Goal: Task Accomplishment & Management: Use online tool/utility

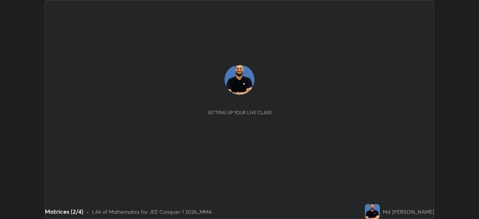
scroll to position [219, 479]
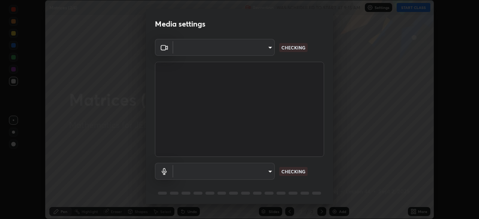
type input "b06fa8ff9ac4ffb7a92976e327235824ae8e01cfa839dbeb6f48655f2a6a4ac4"
type input "default"
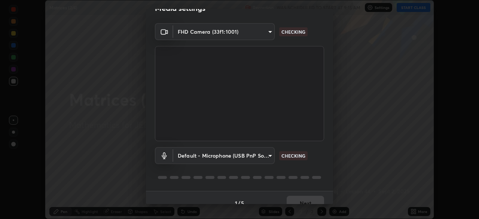
scroll to position [27, 0]
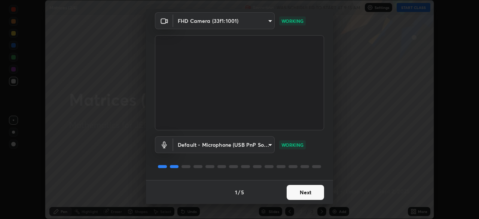
click at [296, 195] on button "Next" at bounding box center [305, 192] width 37 height 15
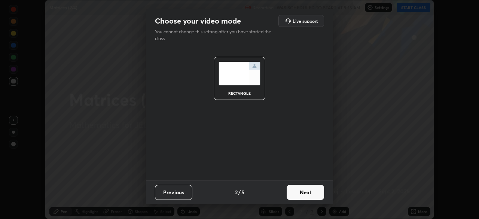
click at [294, 194] on button "Next" at bounding box center [305, 192] width 37 height 15
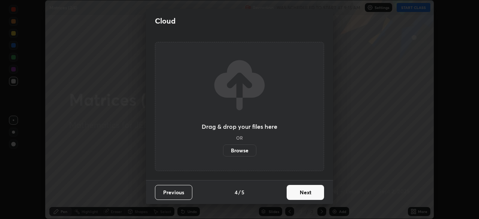
click at [296, 194] on button "Next" at bounding box center [305, 192] width 37 height 15
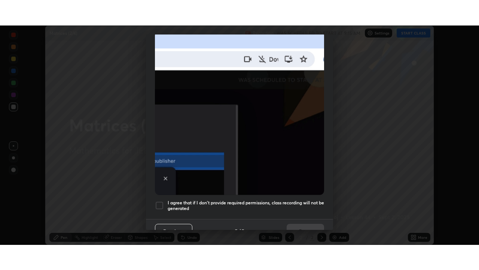
scroll to position [179, 0]
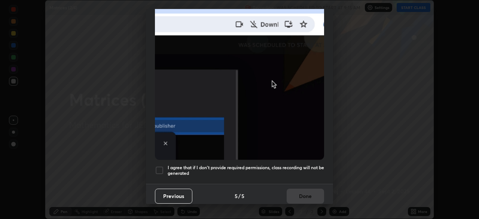
click at [160, 167] on div at bounding box center [159, 170] width 9 height 9
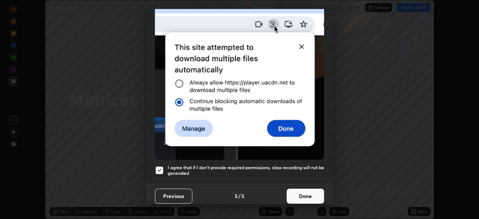
click at [297, 192] on button "Done" at bounding box center [305, 196] width 37 height 15
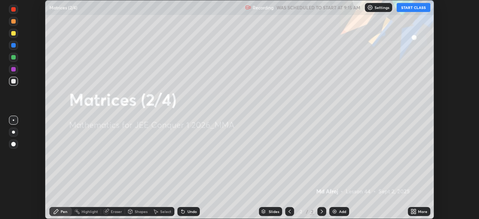
click at [406, 7] on button "START CLASS" at bounding box center [414, 7] width 34 height 9
click at [413, 211] on icon at bounding box center [412, 210] width 2 height 2
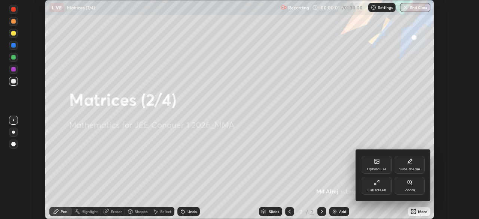
click at [376, 181] on icon at bounding box center [377, 182] width 6 height 6
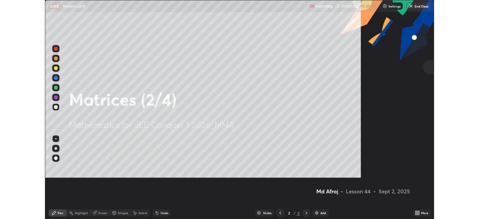
scroll to position [270, 479]
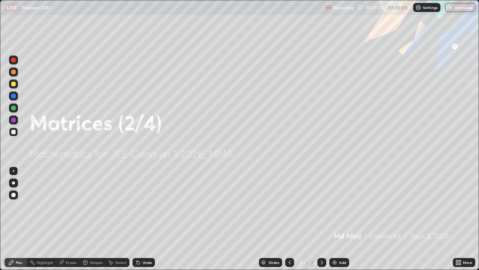
click at [336, 219] on img at bounding box center [335, 262] width 6 height 6
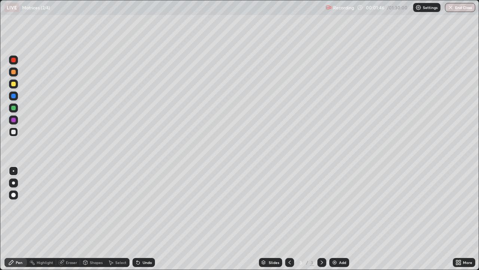
click at [14, 58] on div at bounding box center [13, 60] width 4 height 4
click at [139, 219] on icon at bounding box center [138, 262] width 6 height 6
click at [14, 131] on div at bounding box center [13, 132] width 4 height 4
click at [0, 174] on div "Setting up your live class" at bounding box center [239, 135] width 479 height 270
click at [11, 61] on div at bounding box center [13, 59] width 9 height 9
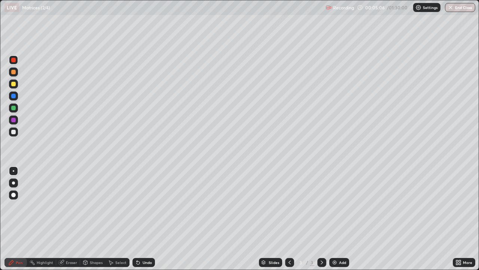
click at [11, 133] on div at bounding box center [13, 132] width 4 height 4
click at [0, 156] on div "Setting up your live class" at bounding box center [239, 135] width 479 height 270
click at [70, 219] on div "Eraser" at bounding box center [68, 262] width 24 height 9
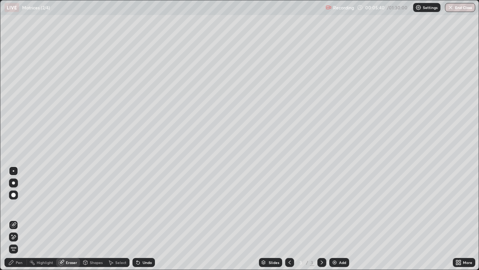
click at [18, 219] on div "Pen" at bounding box center [15, 262] width 22 height 9
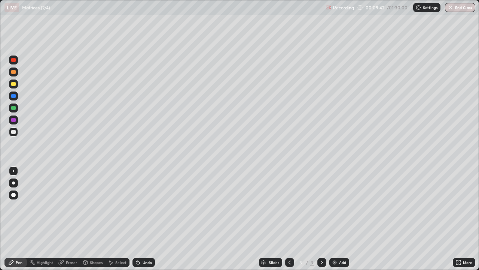
click at [334, 219] on img at bounding box center [335, 262] width 6 height 6
click at [14, 60] on div at bounding box center [13, 60] width 4 height 4
click at [141, 219] on div "Undo" at bounding box center [144, 262] width 22 height 9
click at [140, 219] on div "Undo" at bounding box center [144, 262] width 22 height 9
click at [13, 131] on div at bounding box center [13, 132] width 4 height 4
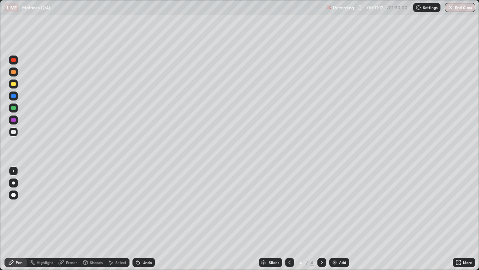
click at [13, 84] on div at bounding box center [13, 84] width 4 height 4
click at [115, 219] on div "Select" at bounding box center [120, 262] width 11 height 4
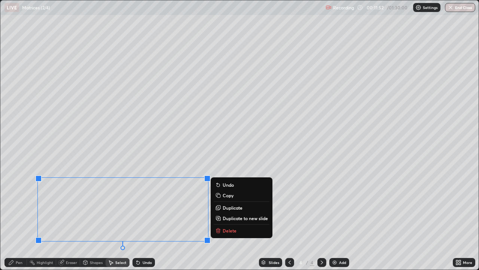
click at [18, 219] on div "Pen" at bounding box center [15, 262] width 22 height 9
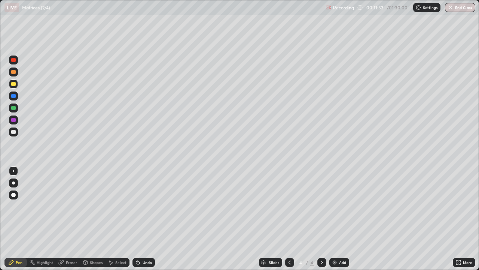
click at [12, 61] on div at bounding box center [13, 60] width 4 height 4
click at [14, 134] on div at bounding box center [13, 131] width 9 height 9
click at [146, 219] on div "Undo" at bounding box center [147, 262] width 9 height 4
click at [145, 219] on div "Undo" at bounding box center [147, 262] width 9 height 4
click at [140, 219] on icon at bounding box center [138, 262] width 6 height 6
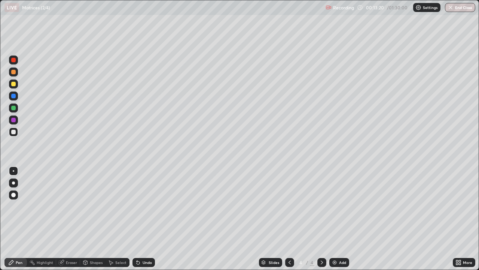
click at [14, 82] on div at bounding box center [13, 84] width 4 height 4
click at [116, 219] on div "Select" at bounding box center [120, 262] width 11 height 4
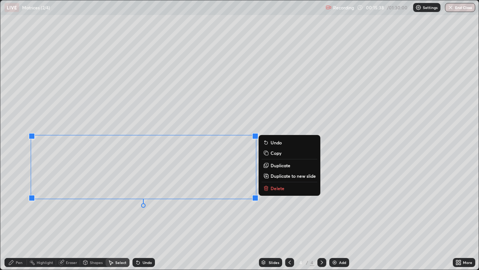
click at [15, 219] on div "Pen" at bounding box center [15, 262] width 22 height 9
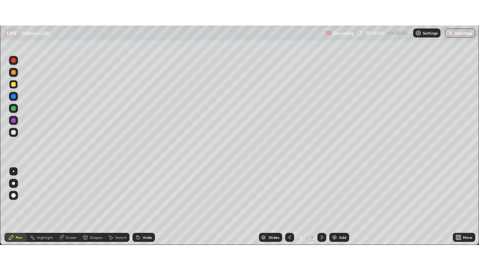
scroll to position [37219, 36959]
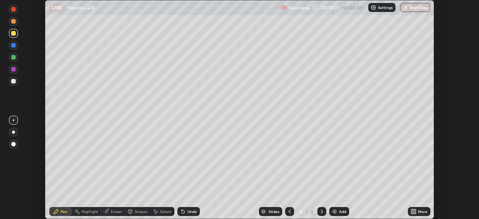
click at [414, 213] on icon at bounding box center [415, 213] width 2 height 2
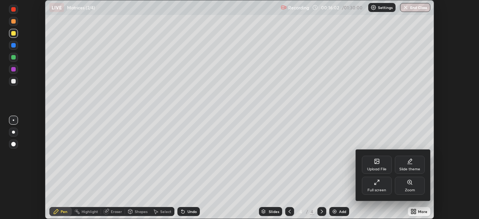
click at [372, 184] on div "Full screen" at bounding box center [377, 186] width 30 height 18
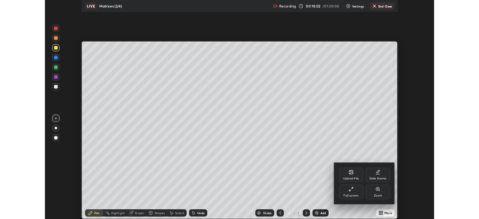
scroll to position [270, 479]
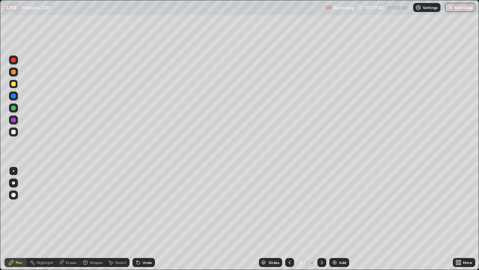
click at [341, 219] on div "Add" at bounding box center [339, 262] width 20 height 9
click at [14, 59] on div at bounding box center [13, 60] width 4 height 4
click at [13, 132] on div at bounding box center [13, 132] width 4 height 4
click at [15, 108] on div at bounding box center [13, 108] width 4 height 4
click at [145, 219] on div "Undo" at bounding box center [147, 262] width 9 height 4
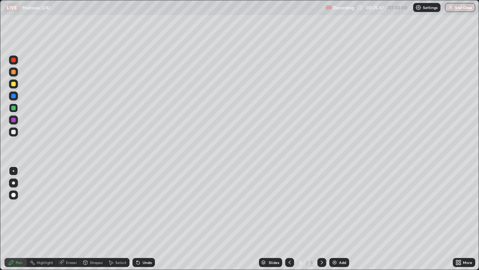
click at [342, 219] on div "Add" at bounding box center [342, 262] width 7 height 4
click at [13, 61] on div at bounding box center [13, 60] width 4 height 4
click at [12, 131] on div at bounding box center [13, 132] width 4 height 4
click at [13, 60] on div at bounding box center [13, 60] width 4 height 4
click at [15, 131] on div at bounding box center [13, 132] width 4 height 4
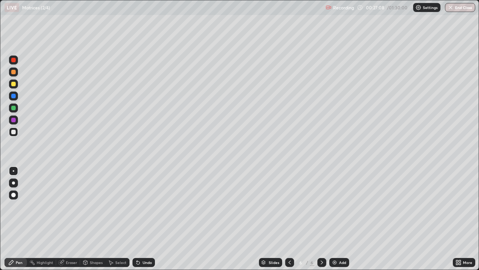
click at [12, 109] on div at bounding box center [13, 108] width 4 height 4
click at [14, 122] on div at bounding box center [13, 120] width 4 height 4
click at [206, 219] on div "Slides 6 / 6 Add" at bounding box center [304, 262] width 298 height 15
click at [340, 219] on div "Add" at bounding box center [342, 262] width 7 height 4
click at [14, 61] on div at bounding box center [13, 60] width 4 height 4
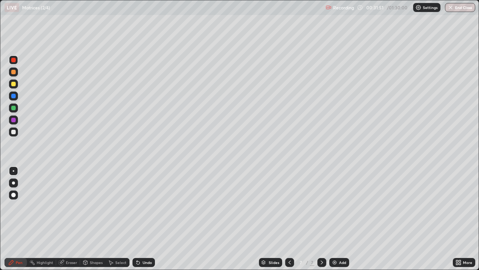
click at [11, 132] on div at bounding box center [13, 132] width 4 height 4
click at [138, 219] on icon at bounding box center [138, 262] width 6 height 6
click at [139, 219] on icon at bounding box center [138, 262] width 6 height 6
click at [12, 96] on div at bounding box center [13, 96] width 4 height 4
click at [14, 132] on div at bounding box center [13, 132] width 4 height 4
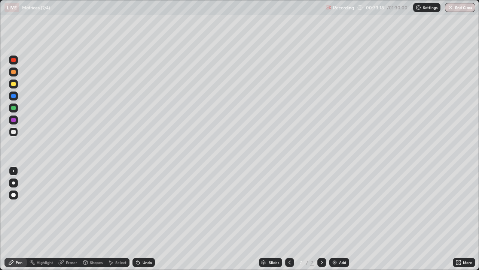
click at [68, 219] on div "Eraser" at bounding box center [71, 262] width 11 height 4
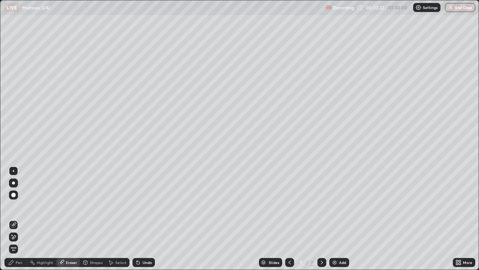
click at [15, 219] on div "Pen" at bounding box center [15, 262] width 22 height 9
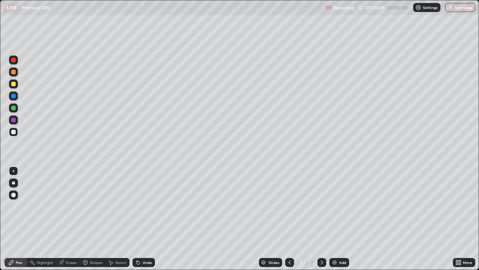
click at [13, 84] on div at bounding box center [13, 84] width 4 height 4
click at [145, 219] on div "Undo" at bounding box center [144, 262] width 22 height 9
click at [142, 219] on div "Undo" at bounding box center [144, 262] width 22 height 9
click at [67, 219] on div "Eraser" at bounding box center [71, 262] width 11 height 4
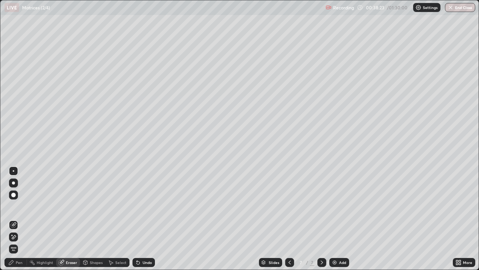
click at [15, 219] on div "Pen" at bounding box center [15, 262] width 22 height 9
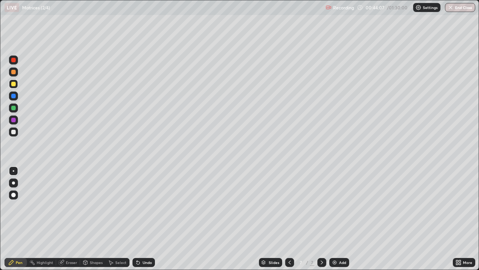
click at [335, 219] on img at bounding box center [335, 262] width 6 height 6
click at [14, 107] on div at bounding box center [13, 108] width 4 height 4
click at [138, 219] on icon at bounding box center [138, 262] width 3 height 3
click at [140, 219] on div "Undo" at bounding box center [144, 262] width 22 height 9
click at [141, 219] on div "Undo" at bounding box center [144, 262] width 22 height 9
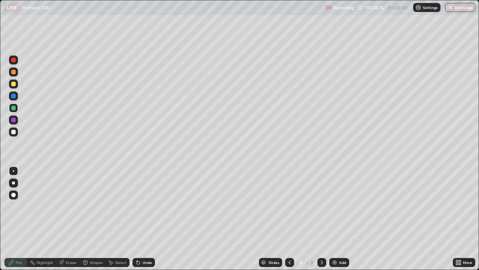
click at [141, 219] on div "Undo" at bounding box center [144, 262] width 22 height 9
click at [139, 219] on div "Undo" at bounding box center [144, 262] width 22 height 9
click at [140, 219] on icon at bounding box center [138, 262] width 6 height 6
click at [0, 165] on div "Setting up your live class" at bounding box center [239, 135] width 479 height 270
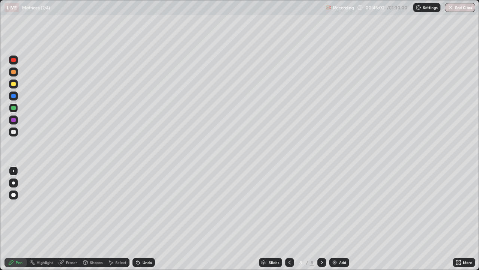
click at [14, 84] on div at bounding box center [13, 84] width 4 height 4
click at [13, 97] on div at bounding box center [13, 96] width 4 height 4
click at [14, 83] on div at bounding box center [13, 84] width 4 height 4
click at [289, 219] on icon at bounding box center [290, 262] width 2 height 4
click at [318, 219] on div at bounding box center [321, 262] width 9 height 9
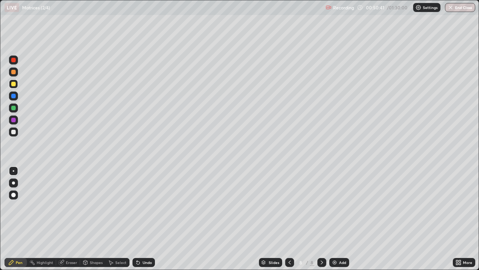
click at [337, 219] on img at bounding box center [335, 262] width 6 height 6
click at [143, 219] on div "Undo" at bounding box center [147, 262] width 9 height 4
click at [338, 219] on div "Add" at bounding box center [339, 262] width 20 height 9
click at [13, 107] on div at bounding box center [13, 108] width 4 height 4
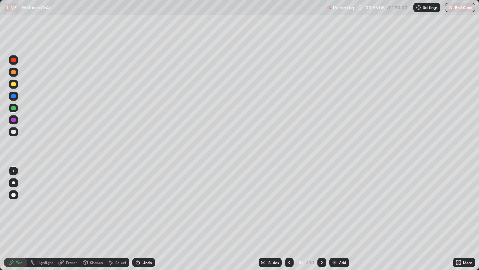
click at [12, 131] on div at bounding box center [13, 132] width 4 height 4
click at [15, 60] on div at bounding box center [13, 60] width 4 height 4
click at [13, 133] on div at bounding box center [13, 132] width 4 height 4
click at [137, 219] on icon at bounding box center [138, 262] width 3 height 3
click at [143, 219] on div "Undo" at bounding box center [147, 262] width 9 height 4
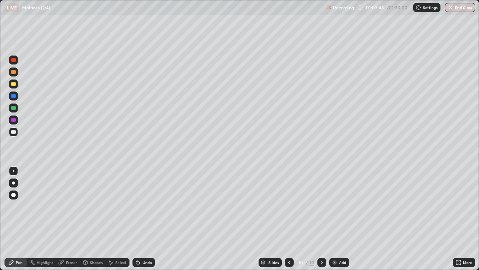
click at [143, 219] on div "Undo" at bounding box center [147, 262] width 9 height 4
click at [141, 219] on div "Undo" at bounding box center [144, 262] width 22 height 9
click at [143, 219] on div "Undo" at bounding box center [147, 262] width 9 height 4
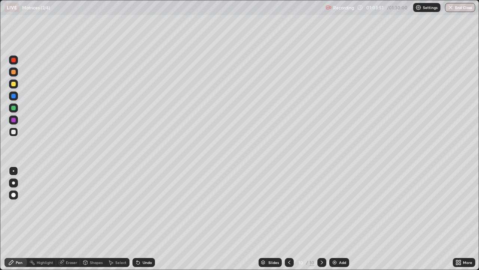
click at [143, 219] on div "Undo" at bounding box center [147, 262] width 9 height 4
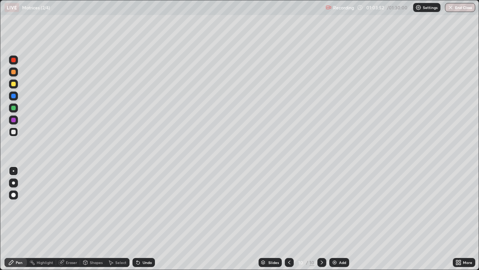
click at [143, 219] on div "Undo" at bounding box center [147, 262] width 9 height 4
click at [144, 219] on div "Undo" at bounding box center [147, 262] width 9 height 4
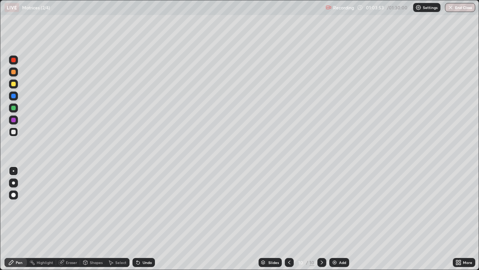
click at [145, 219] on div "Undo" at bounding box center [147, 262] width 9 height 4
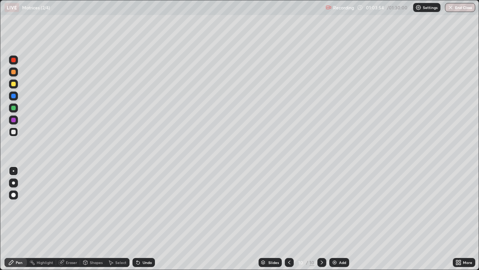
click at [145, 219] on div "Undo" at bounding box center [147, 262] width 9 height 4
click at [144, 219] on div "Undo" at bounding box center [147, 262] width 9 height 4
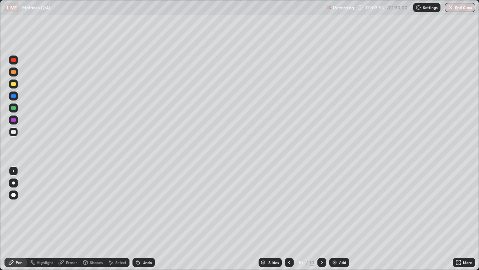
click at [144, 219] on div "Undo" at bounding box center [147, 262] width 9 height 4
click at [145, 219] on div "Undo" at bounding box center [147, 262] width 9 height 4
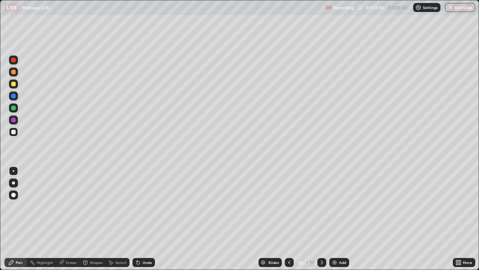
click at [145, 219] on div "Undo" at bounding box center [147, 262] width 9 height 4
click at [340, 219] on div "Add" at bounding box center [342, 262] width 7 height 4
click at [14, 132] on div at bounding box center [13, 132] width 4 height 4
click at [143, 219] on div "Undo" at bounding box center [144, 262] width 22 height 9
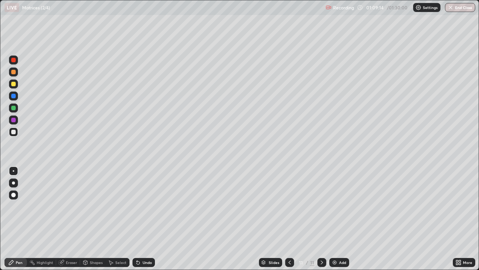
click at [143, 219] on div "Undo" at bounding box center [147, 262] width 9 height 4
click at [139, 219] on icon at bounding box center [138, 262] width 6 height 6
click at [13, 82] on div at bounding box center [13, 84] width 4 height 4
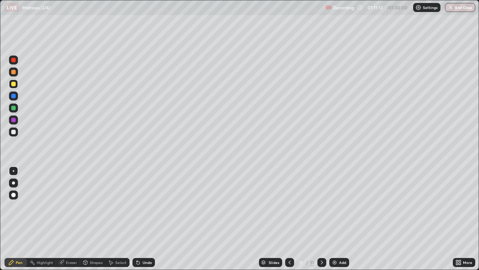
click at [14, 132] on div at bounding box center [13, 132] width 4 height 4
click at [67, 219] on div "Eraser" at bounding box center [71, 262] width 11 height 4
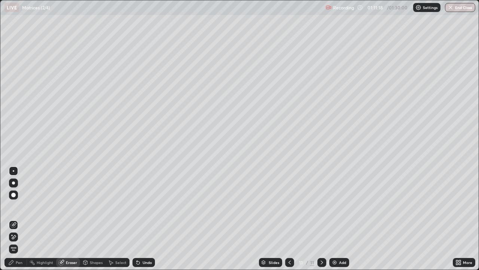
click at [17, 219] on div "Pen" at bounding box center [19, 262] width 7 height 4
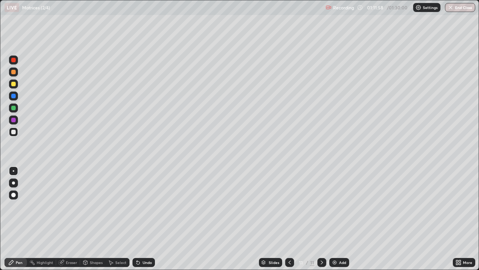
click at [12, 85] on div at bounding box center [13, 84] width 4 height 4
click at [141, 219] on div "Undo" at bounding box center [144, 262] width 22 height 9
click at [338, 219] on div "Add" at bounding box center [339, 262] width 20 height 9
click at [14, 60] on div at bounding box center [13, 60] width 4 height 4
click at [288, 219] on icon at bounding box center [290, 262] width 6 height 6
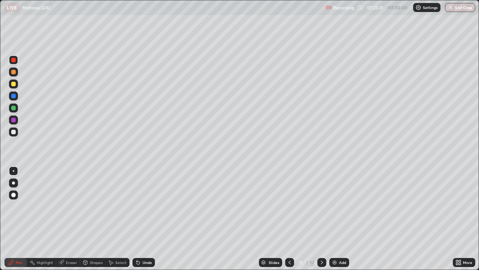
click at [456, 7] on button "End Class" at bounding box center [460, 7] width 30 height 9
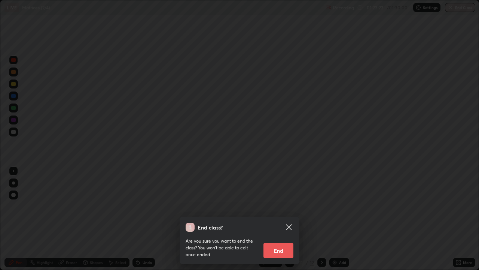
click at [282, 219] on button "End" at bounding box center [279, 250] width 30 height 15
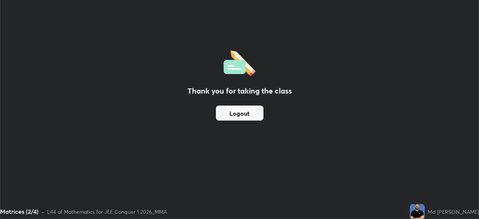
scroll to position [37219, 36959]
